Goal: Task Accomplishment & Management: Use online tool/utility

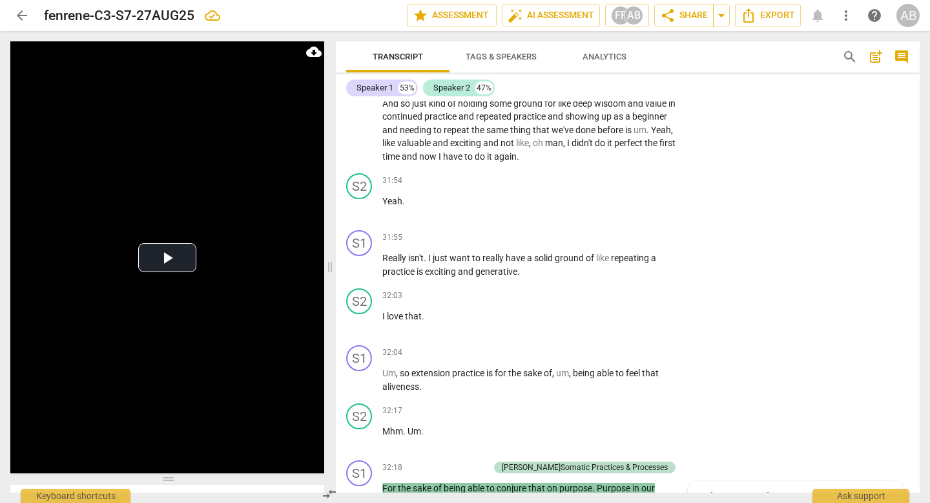
scroll to position [11258, 0]
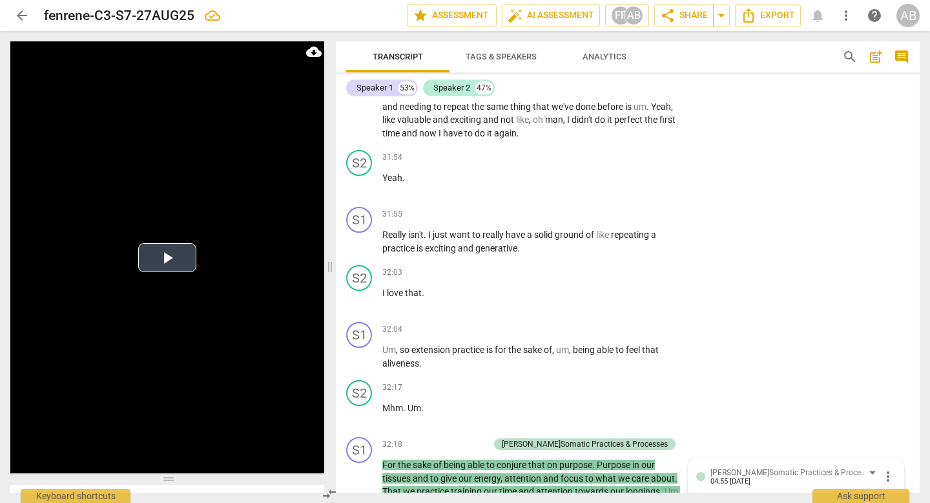
click at [160, 263] on button "Play Video" at bounding box center [167, 257] width 58 height 29
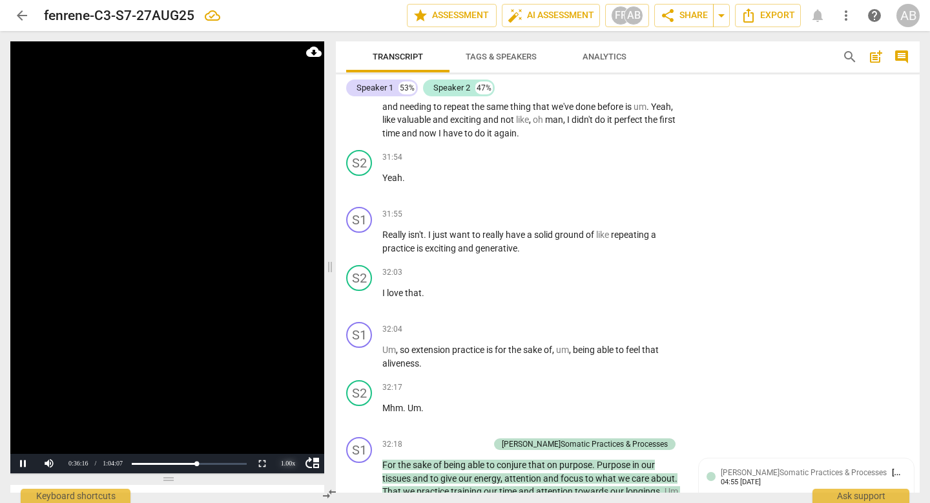
click at [290, 425] on div "1.00 x" at bounding box center [288, 462] width 26 height 19
click at [285, 425] on li "2x" at bounding box center [288, 447] width 26 height 14
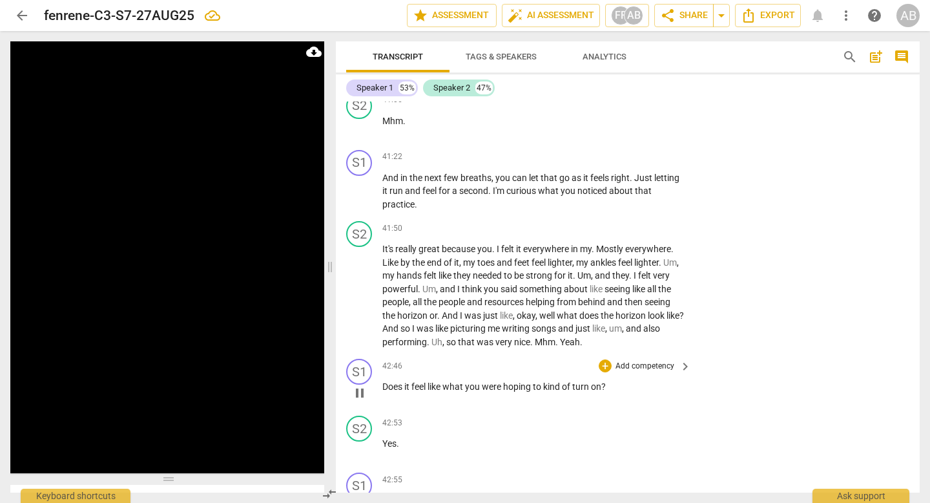
scroll to position [15726, 0]
click at [520, 364] on div "+" at bounding box center [605, 364] width 13 height 13
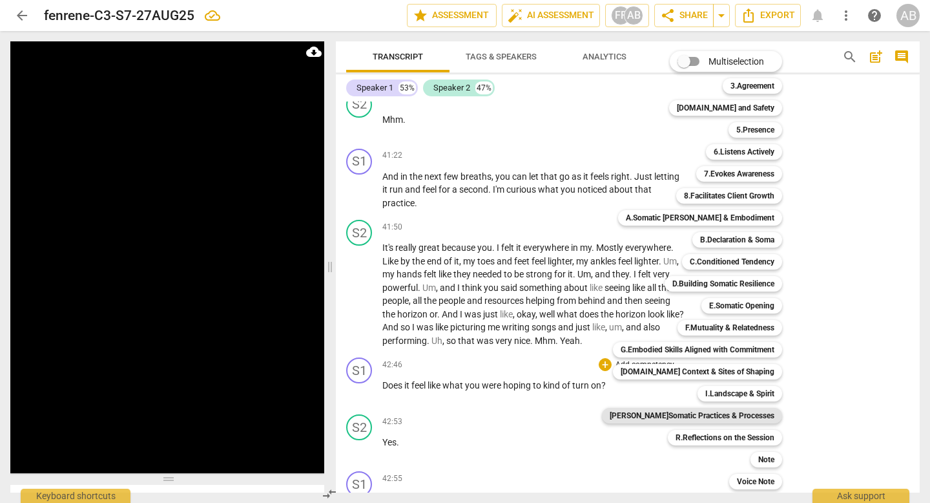
click at [520, 415] on b "[PERSON_NAME]Somatic Practices & Processes" at bounding box center [692, 416] width 165 height 16
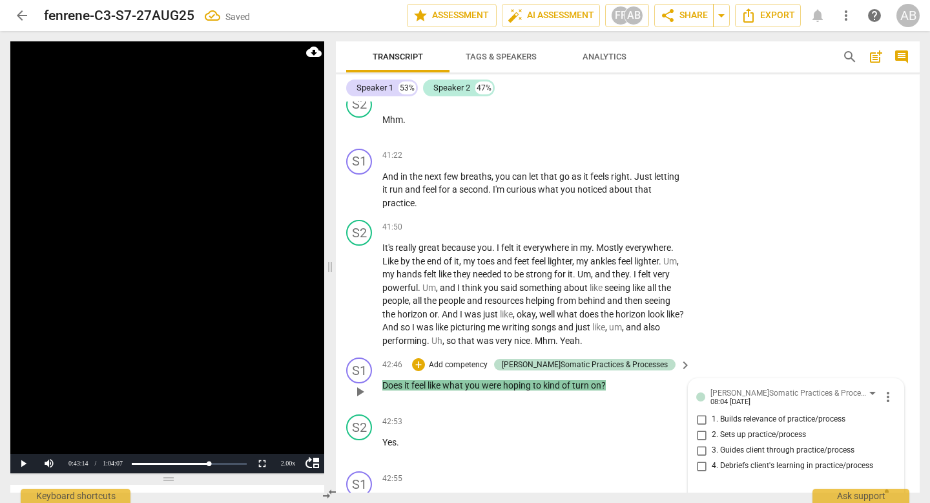
scroll to position [15733, 0]
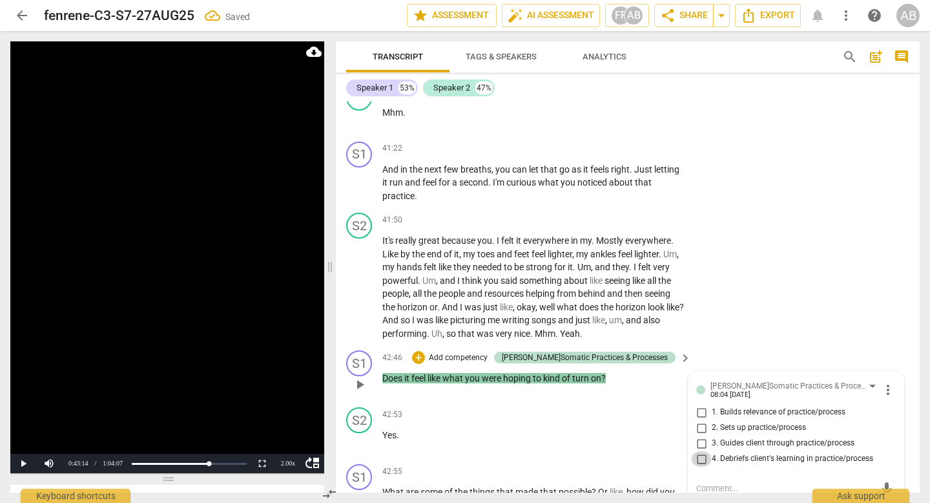
click at [520, 425] on input "4. Debriefs client's learning in practice/process" at bounding box center [701, 459] width 21 height 16
checkbox input "true"
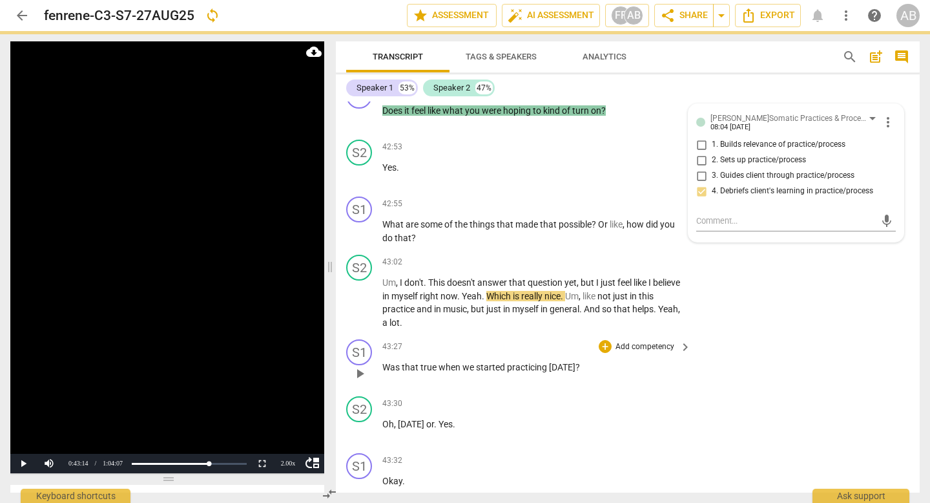
scroll to position [15984, 0]
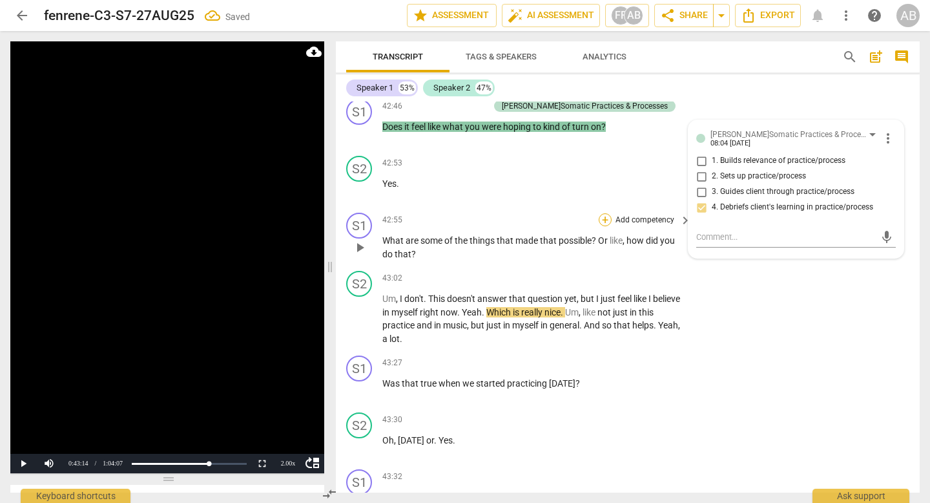
click at [520, 219] on div "+" at bounding box center [605, 219] width 13 height 13
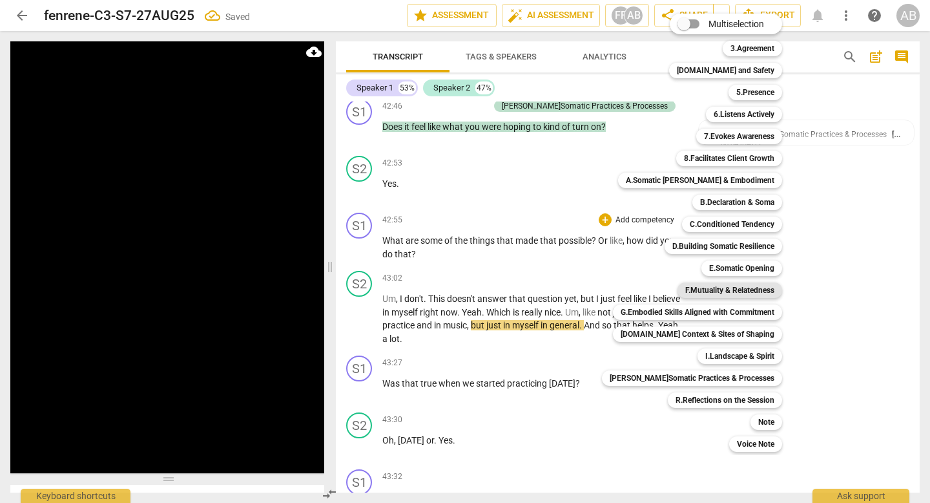
click at [520, 291] on b "F.Mutuality & Relatedness" at bounding box center [729, 290] width 89 height 16
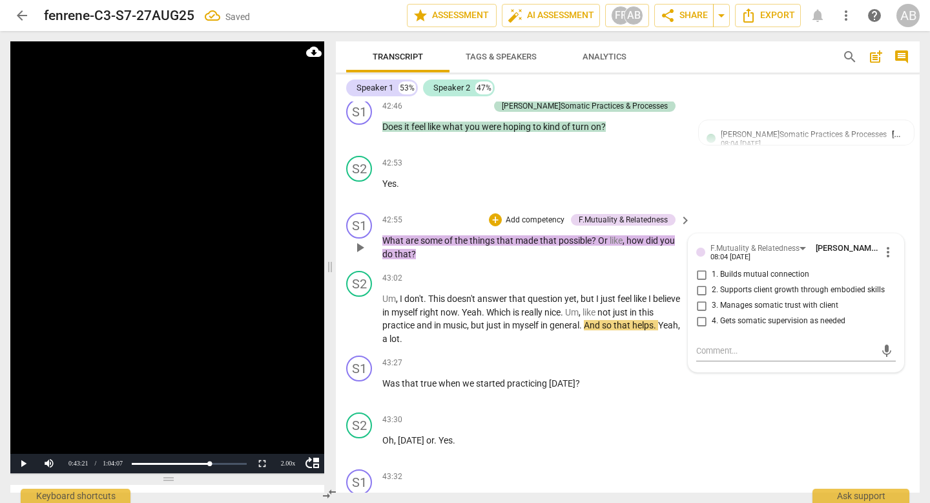
click at [520, 253] on div "08:04 [DATE]" at bounding box center [731, 257] width 40 height 8
click at [520, 249] on div "F.Mutuality & Relatedness" at bounding box center [755, 248] width 89 height 12
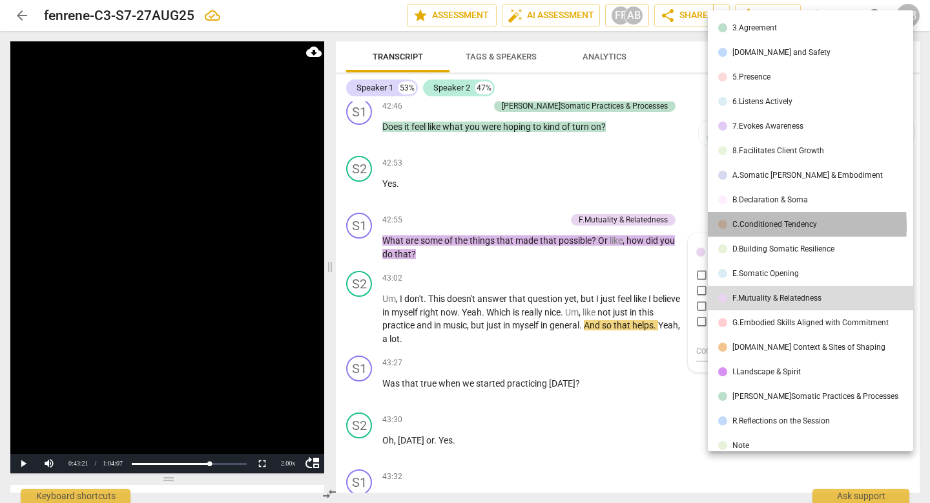
click at [520, 225] on div "C.Conditioned Tendency" at bounding box center [775, 224] width 85 height 8
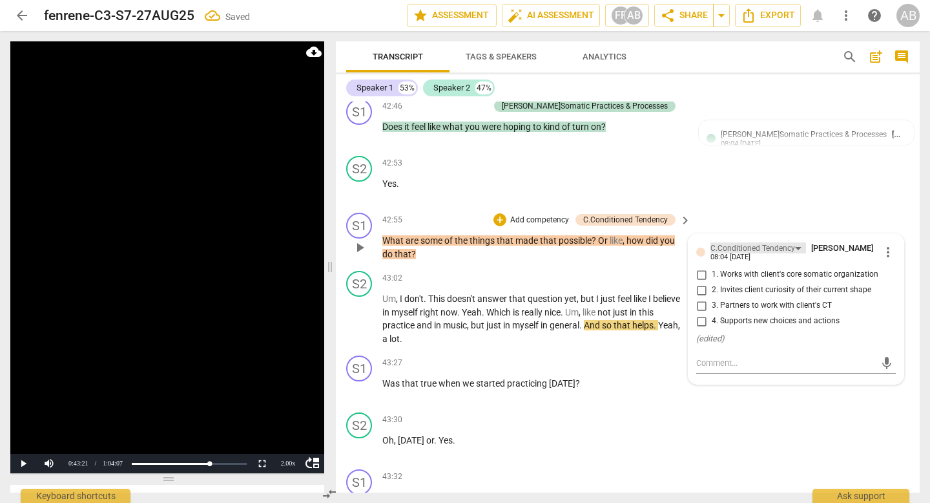
click at [520, 245] on div "C.Conditioned Tendency" at bounding box center [753, 248] width 85 height 12
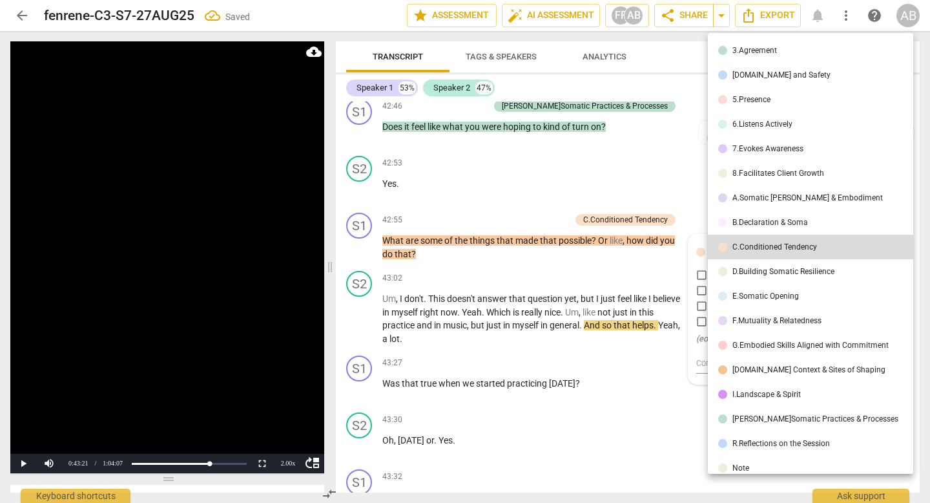
click at [520, 74] on div "[DOMAIN_NAME] and Safety" at bounding box center [782, 75] width 98 height 8
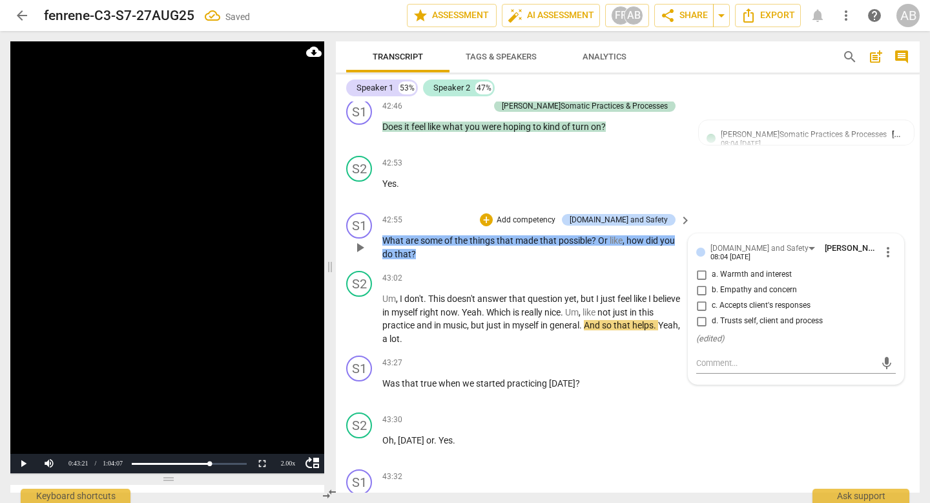
click at [520, 276] on input "a. Warmth and interest" at bounding box center [701, 275] width 21 height 16
checkbox input "true"
click at [360, 388] on span "play_arrow" at bounding box center [360, 390] width 16 height 16
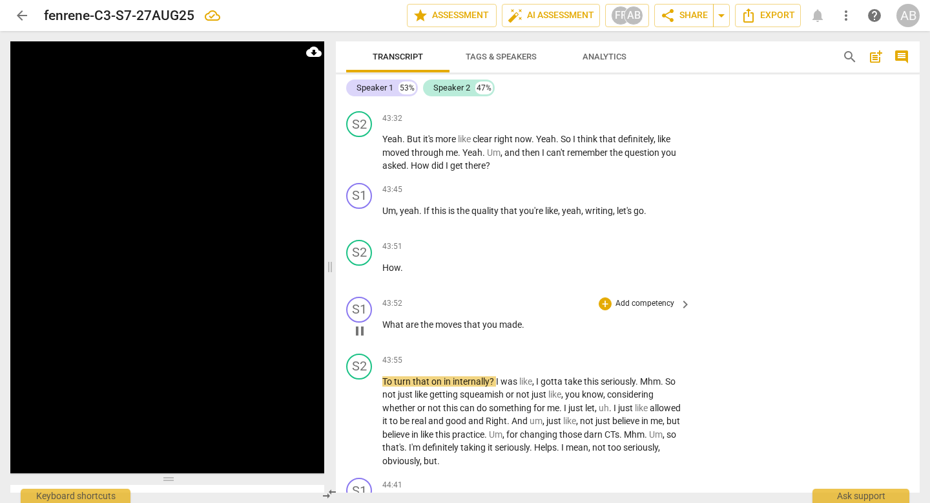
scroll to position [16401, 0]
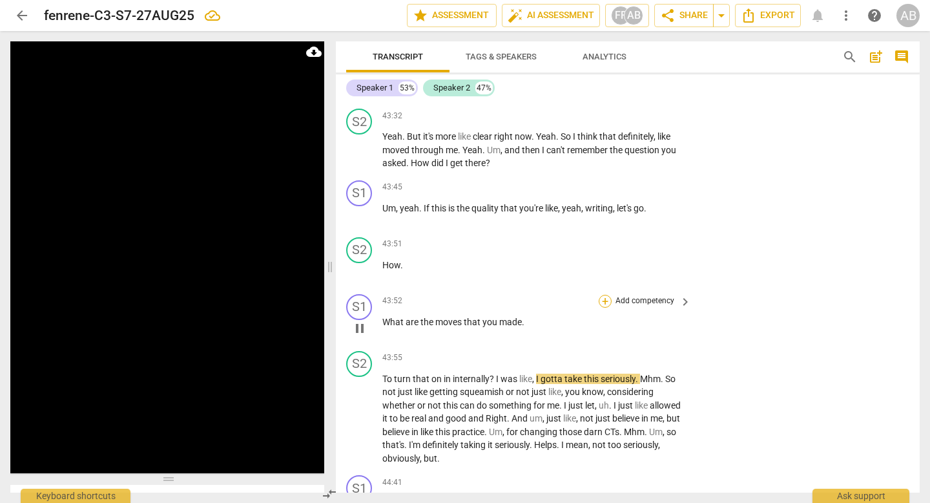
click at [520, 298] on div "+" at bounding box center [605, 301] width 13 height 13
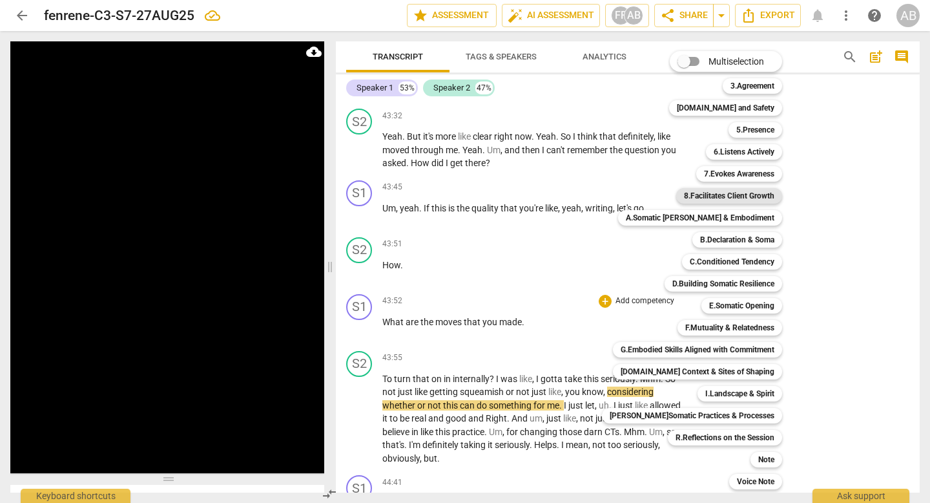
click at [520, 196] on b "8.Facilitates Client Growth" at bounding box center [729, 196] width 90 height 16
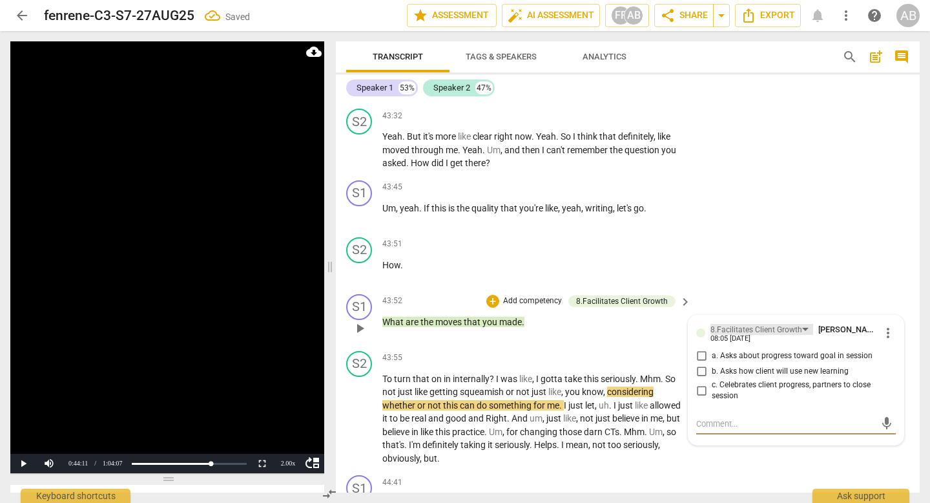
click at [520, 328] on div "8.Facilitates Client Growth" at bounding box center [757, 330] width 92 height 12
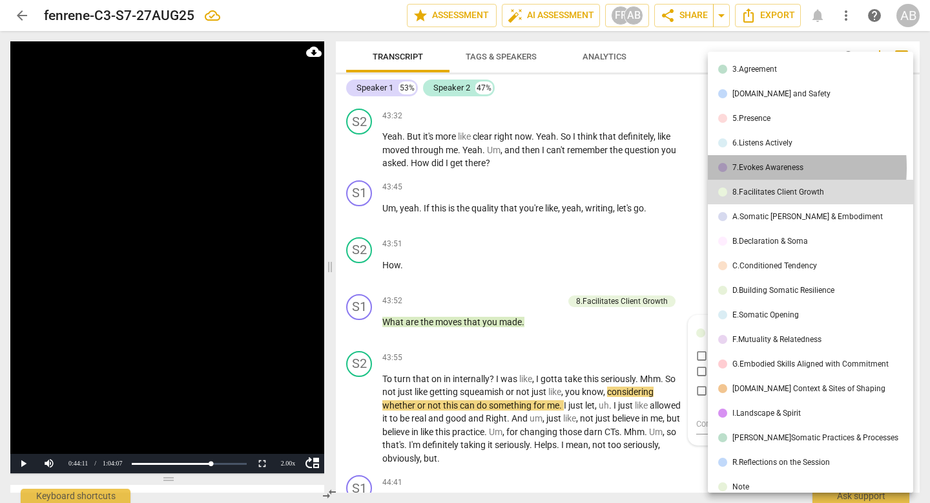
click at [520, 167] on div "7.Evokes Awareness" at bounding box center [768, 167] width 71 height 8
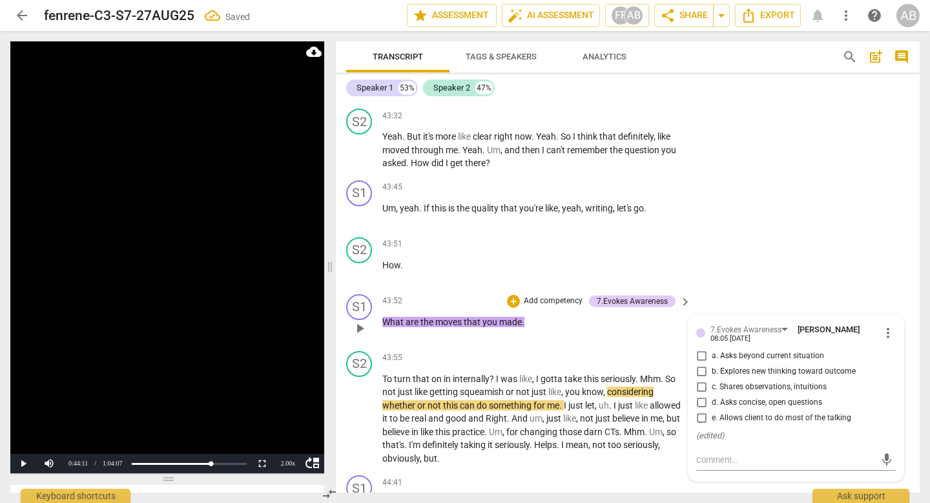
click at [520, 353] on input "a. Asks beyond current situation" at bounding box center [701, 356] width 21 height 16
checkbox input "true"
click at [364, 416] on span "play_arrow" at bounding box center [360, 419] width 16 height 16
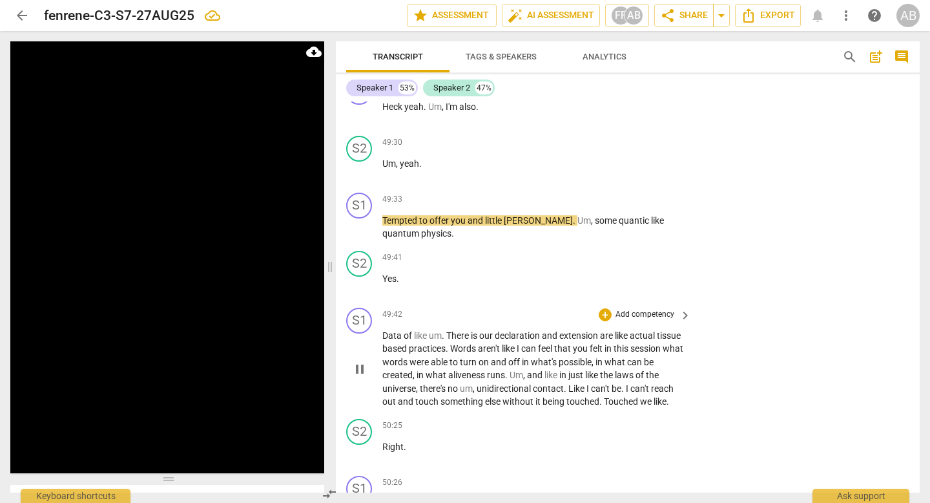
scroll to position [18659, 0]
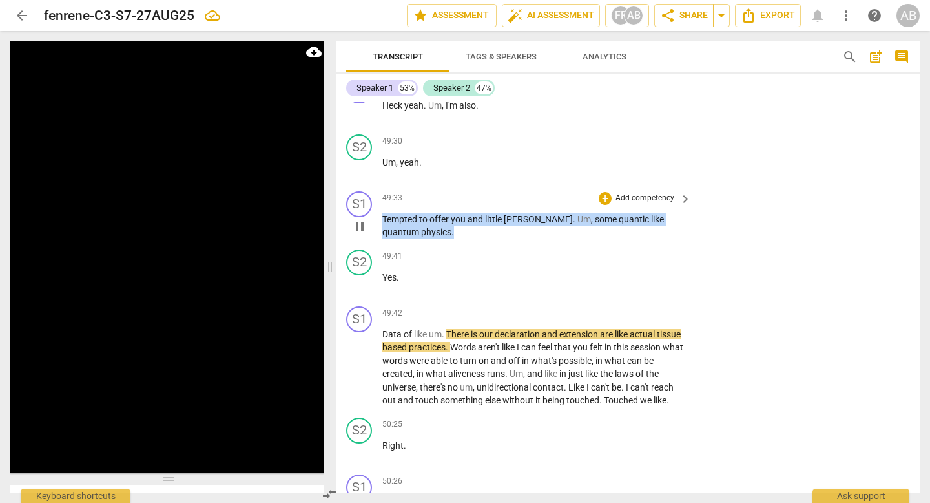
drag, startPoint x: 421, startPoint y: 246, endPoint x: 382, endPoint y: 226, distance: 43.1
click at [382, 226] on p "Tempted to offer you and little [PERSON_NAME] . Um , some quantic like quantum …" at bounding box center [533, 226] width 302 height 26
click at [520, 205] on div "+" at bounding box center [605, 198] width 13 height 13
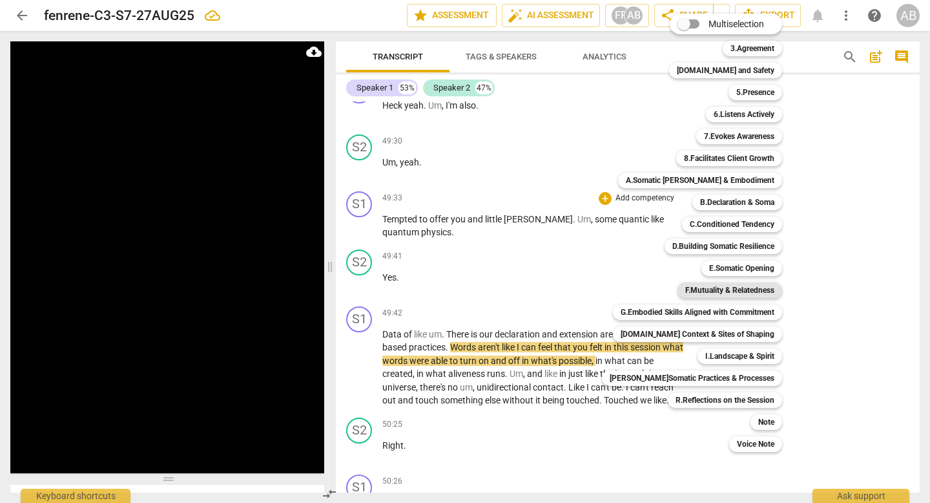
click at [520, 293] on b "F.Mutuality & Relatedness" at bounding box center [729, 290] width 89 height 16
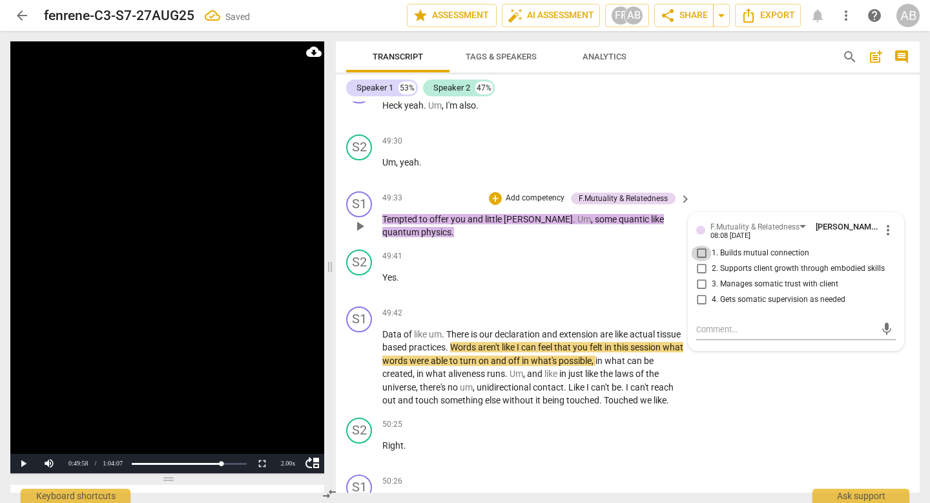
click at [520, 261] on input "1. Builds mutual connection" at bounding box center [701, 253] width 21 height 16
checkbox input "true"
click at [359, 375] on span "play_arrow" at bounding box center [360, 368] width 16 height 16
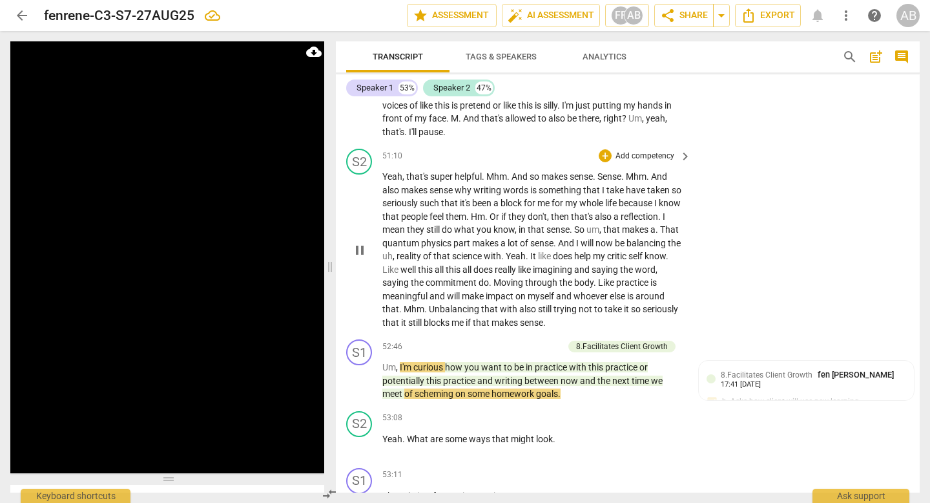
scroll to position [19136, 0]
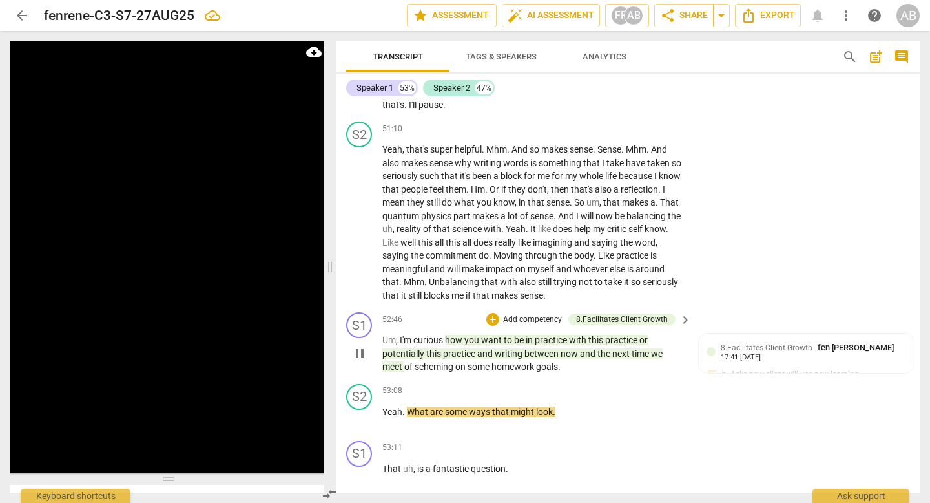
click at [498, 326] on div "+ Add competency" at bounding box center [524, 319] width 77 height 13
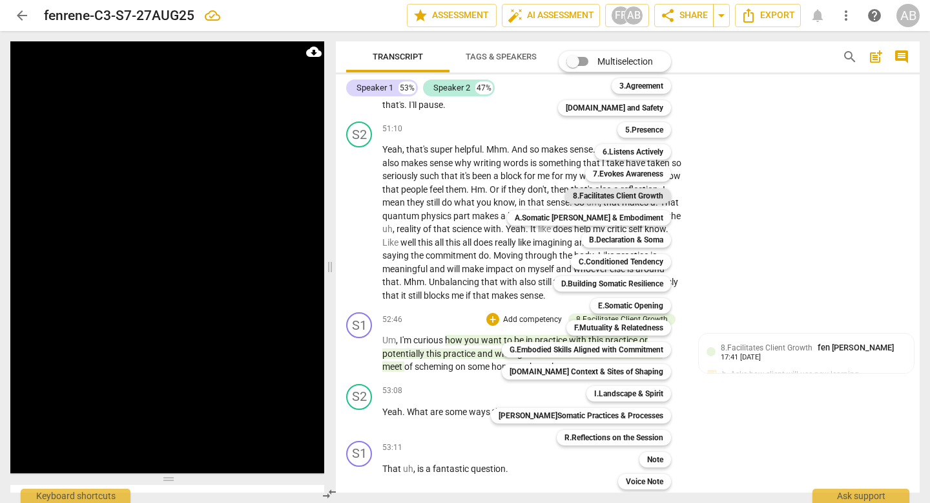
click at [520, 196] on b "8.Facilitates Client Growth" at bounding box center [618, 196] width 90 height 16
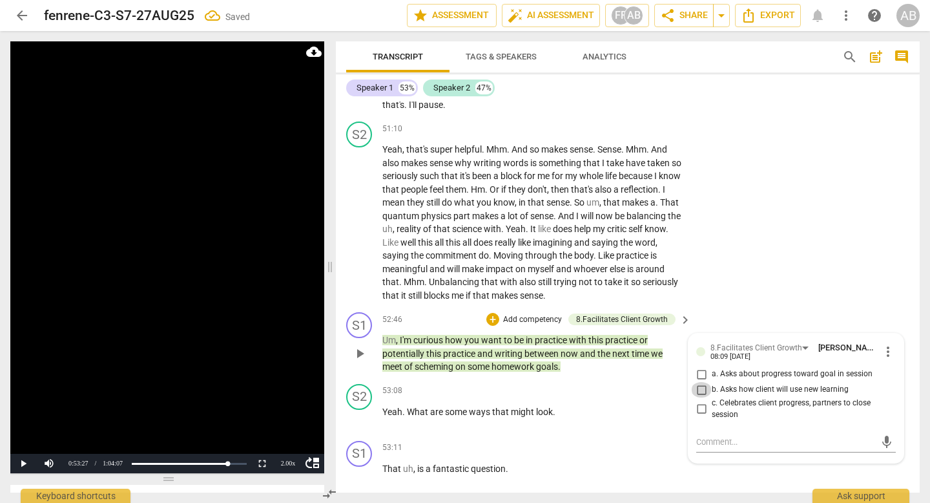
click at [520, 397] on input "b. Asks how client will use new learning" at bounding box center [701, 390] width 21 height 16
checkbox input "true"
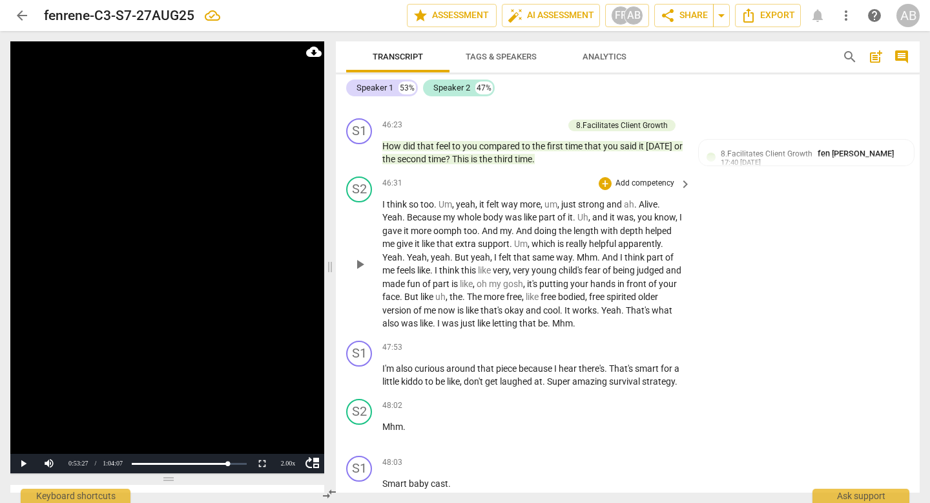
scroll to position [17335, 0]
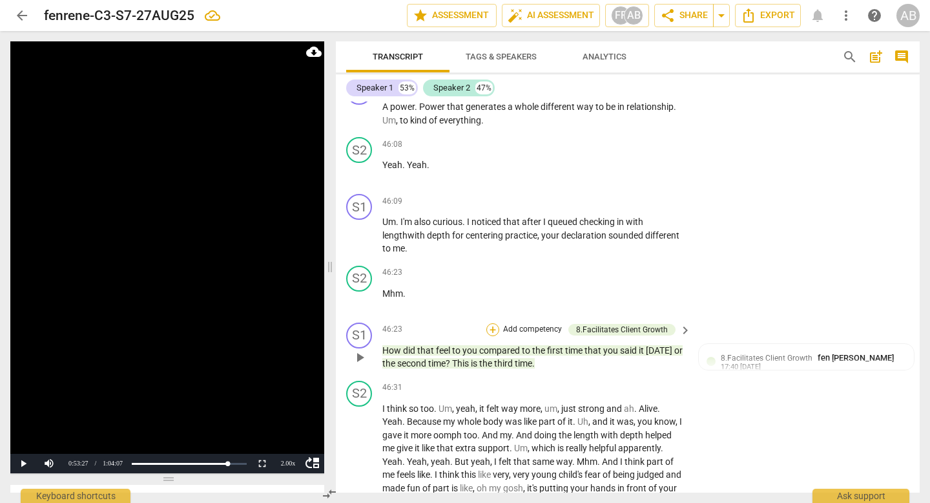
click at [492, 326] on div "+" at bounding box center [492, 329] width 13 height 13
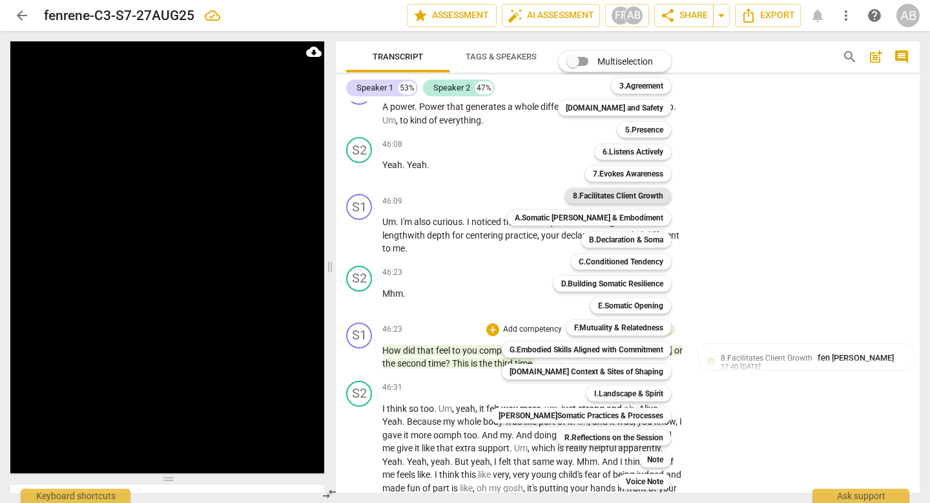
click at [520, 194] on b "8.Facilitates Client Growth" at bounding box center [618, 196] width 90 height 16
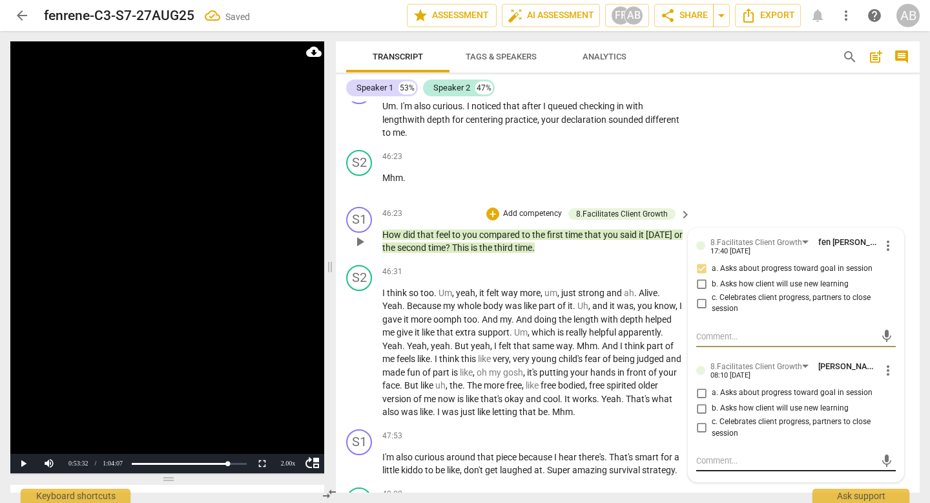
scroll to position [17485, 0]
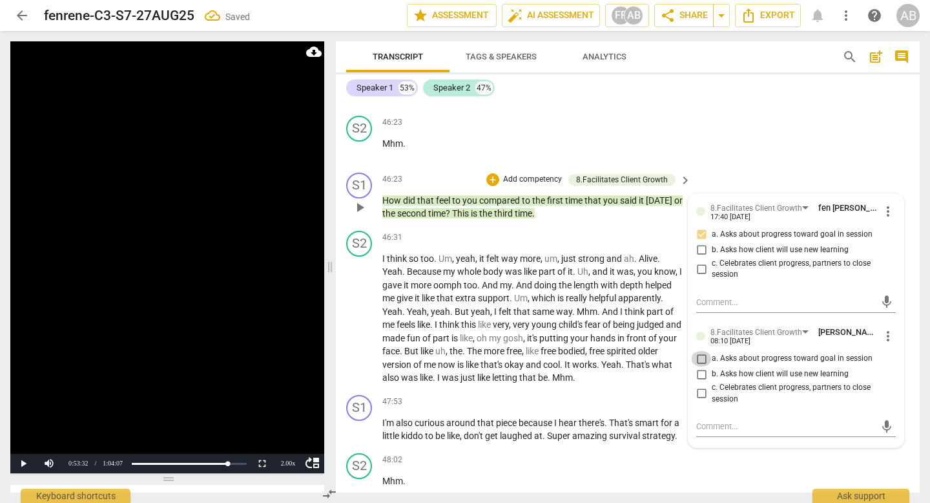
drag, startPoint x: 696, startPoint y: 353, endPoint x: 698, endPoint y: 360, distance: 7.4
click at [520, 353] on input "a. Asks about progress toward goal in session" at bounding box center [701, 359] width 21 height 16
checkbox input "true"
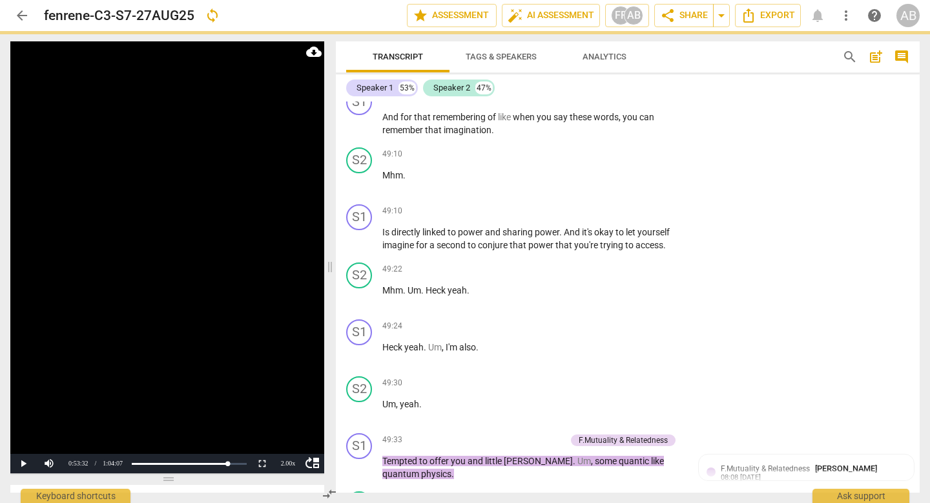
scroll to position [18696, 0]
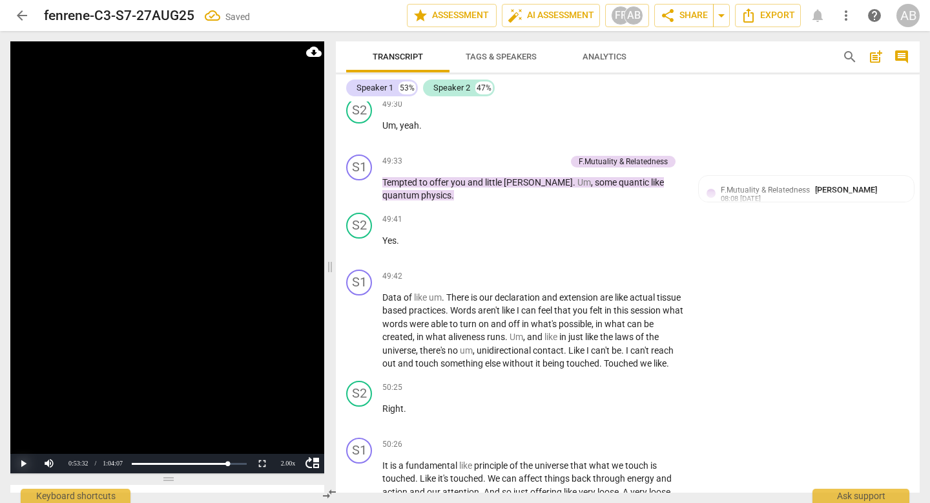
click at [18, 425] on button "Play" at bounding box center [23, 462] width 26 height 19
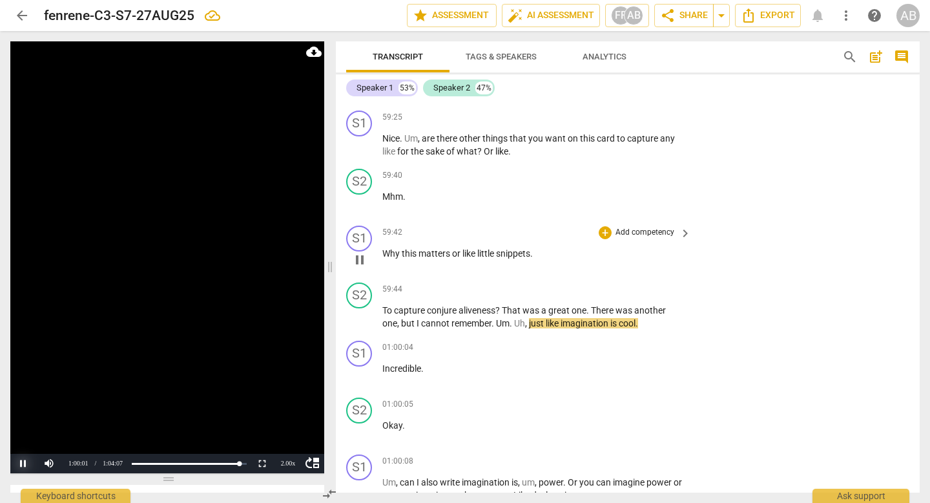
scroll to position [22659, 0]
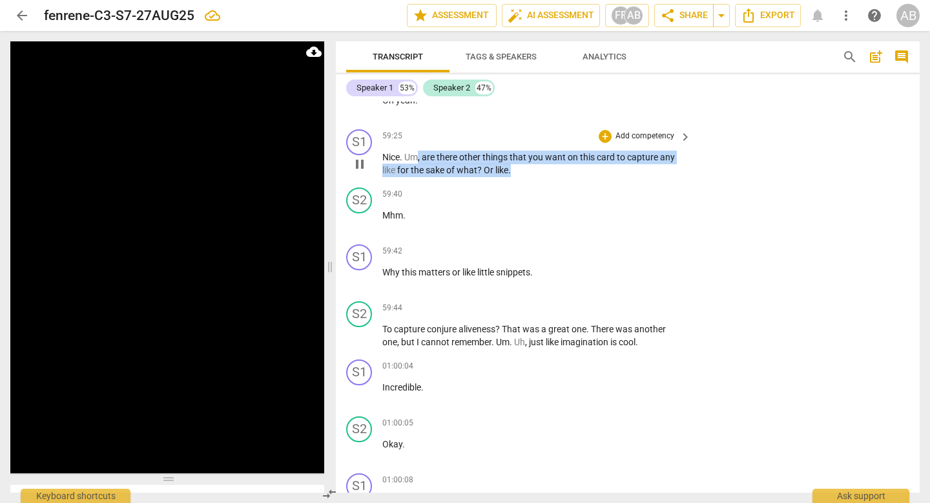
drag, startPoint x: 520, startPoint y: 220, endPoint x: 420, endPoint y: 207, distance: 101.0
click at [420, 177] on p "Nice . Um , are there other things that you want on this card to capture any li…" at bounding box center [533, 164] width 302 height 26
click at [520, 143] on div "+" at bounding box center [605, 136] width 13 height 13
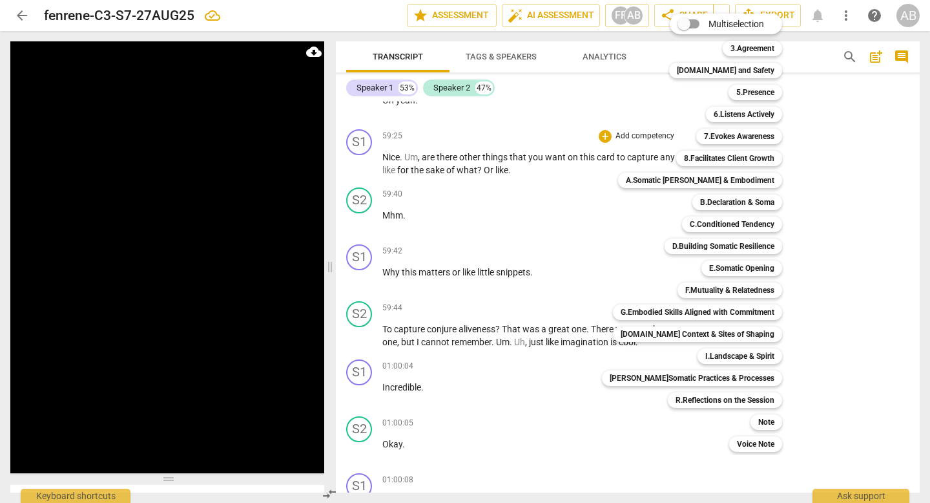
click at [520, 391] on div at bounding box center [465, 251] width 930 height 503
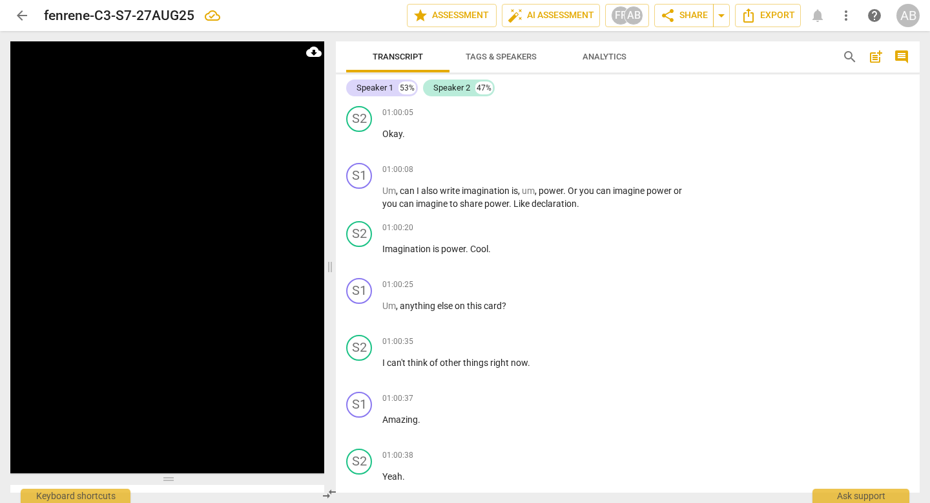
scroll to position [22925, 0]
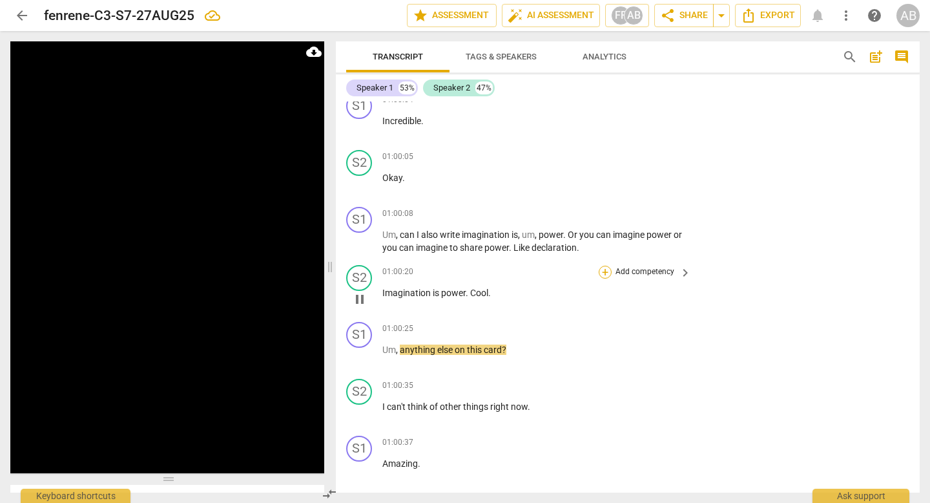
click at [520, 278] on div "+" at bounding box center [605, 271] width 13 height 13
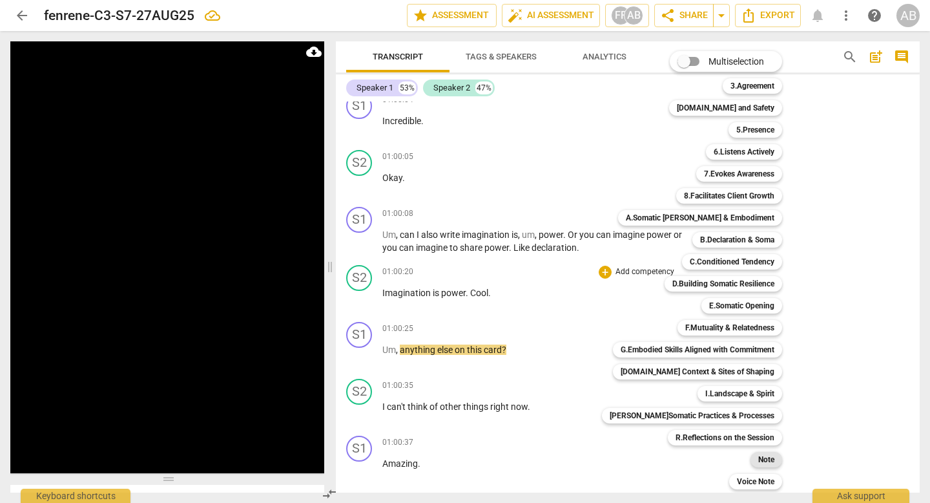
click at [520, 425] on b "Note" at bounding box center [766, 460] width 16 height 16
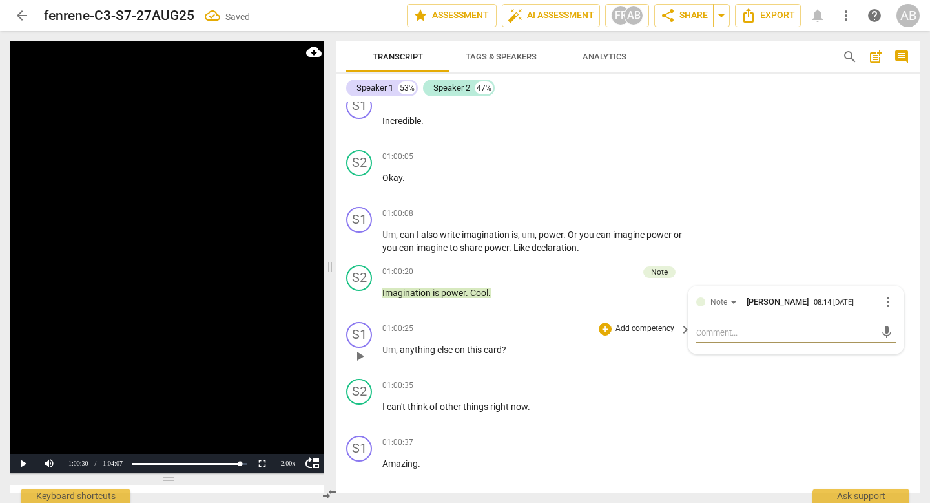
type textarea "A"
type textarea "Al"
type textarea "Als"
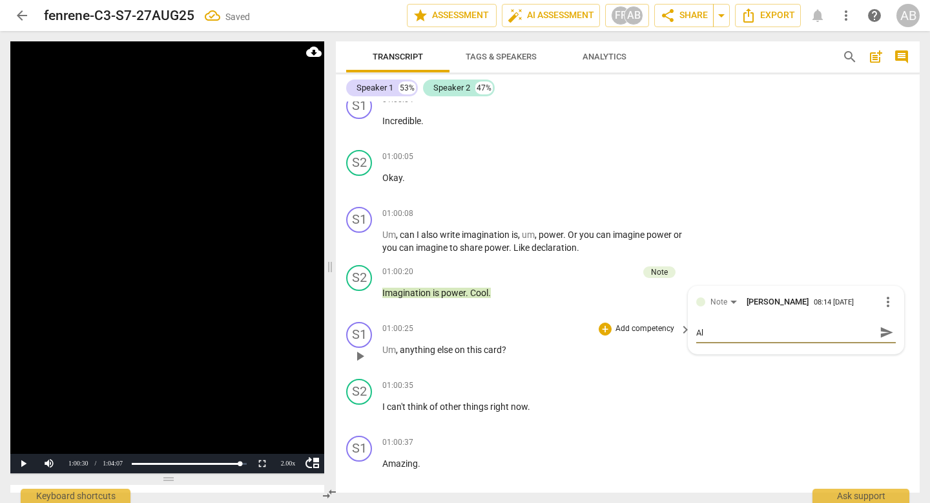
type textarea "Als"
type textarea "Also"
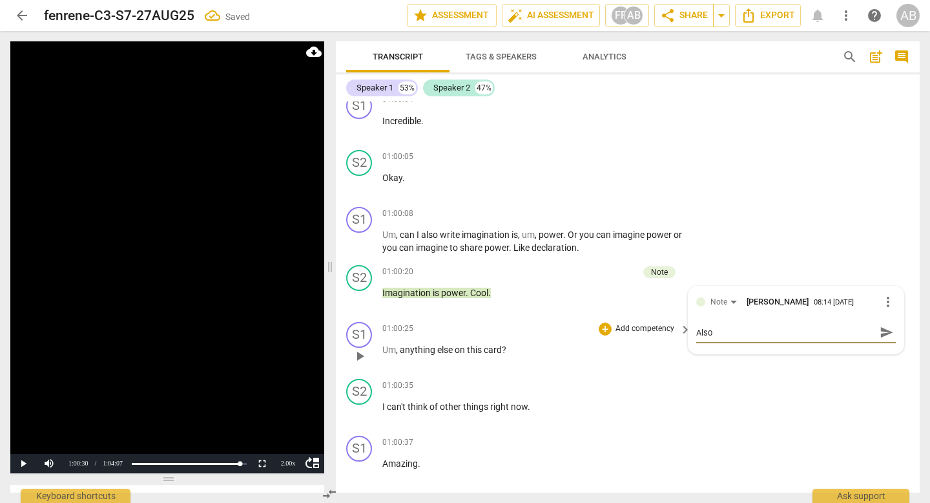
type textarea "Also i"
type textarea "Also it"
type textarea "Also itʻ"
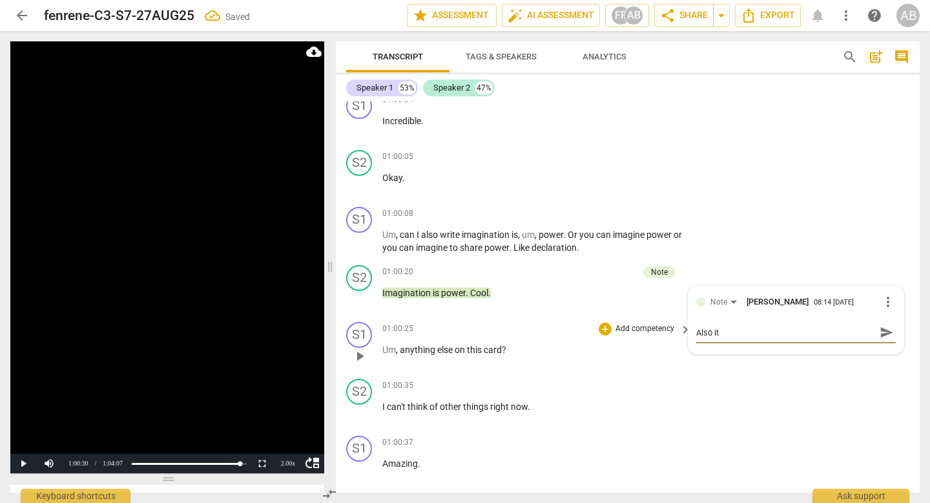
type textarea "Also itʻ"
type textarea "Also itʻs"
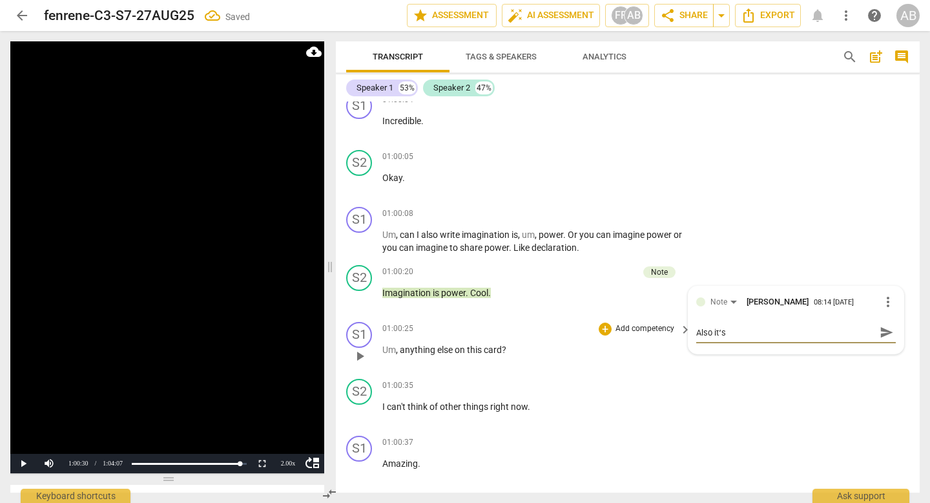
type textarea "Also itʻs c"
type textarea "Also itʻs co"
type textarea "Also itʻs coo"
type textarea "Also itʻs cooo"
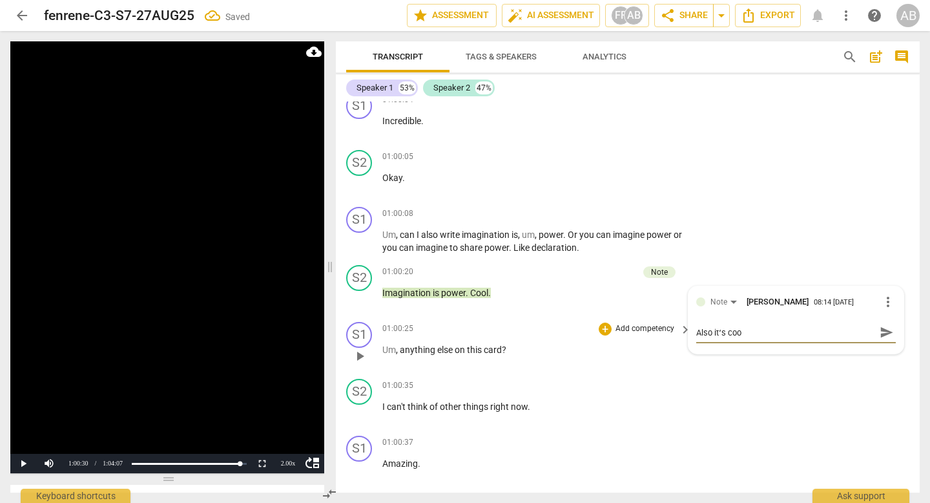
type textarea "Also itʻs cooo"
type textarea "Also itʻs coooo"
type textarea "Also itʻs cooool"
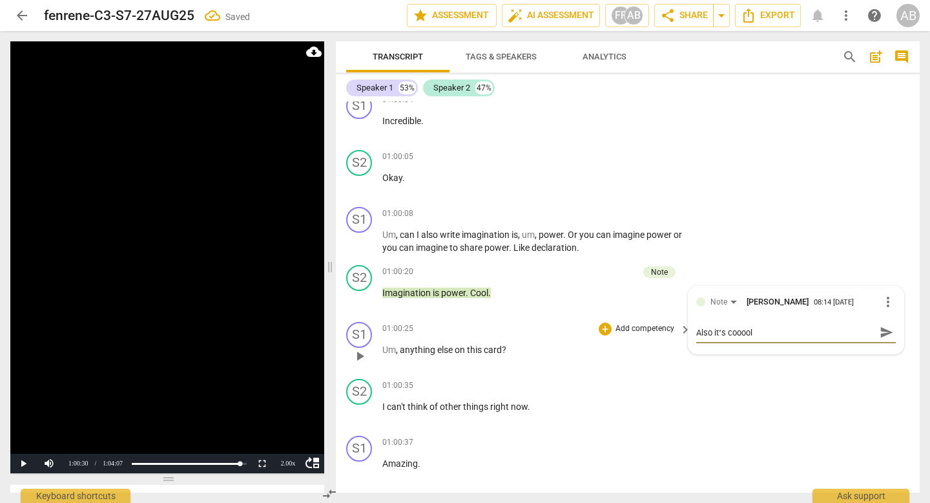
type textarea "Also itʻs cooool!"
type textarea "Also itʻs cooool!!"
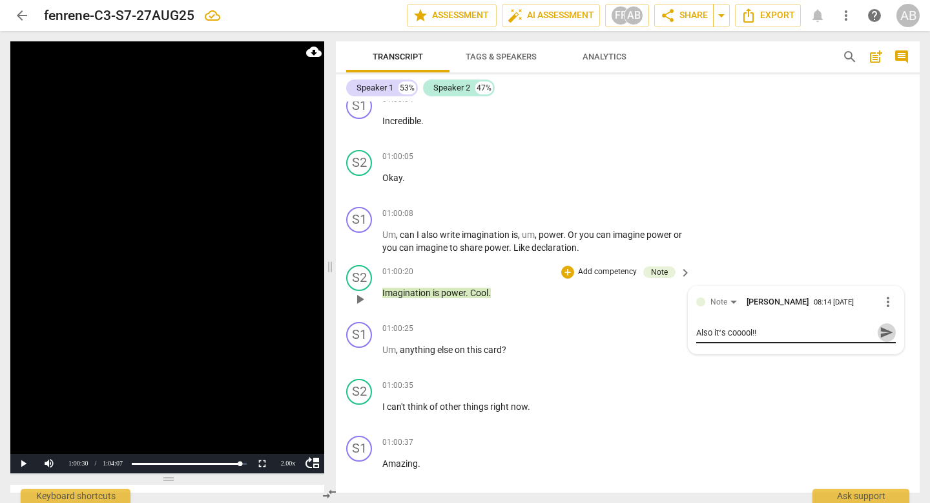
click at [520, 339] on span "send" at bounding box center [887, 332] width 14 height 14
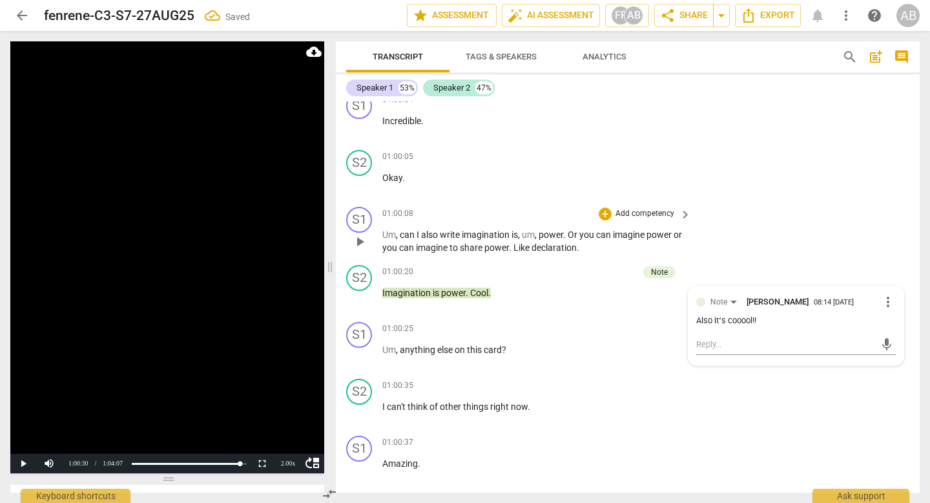
scroll to position [22719, 0]
